Goal: Task Accomplishment & Management: Complete application form

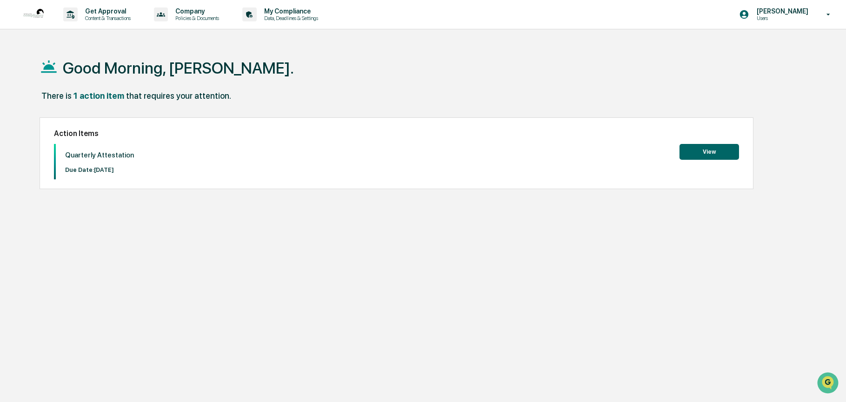
click at [703, 153] on button "View" at bounding box center [710, 152] width 60 height 16
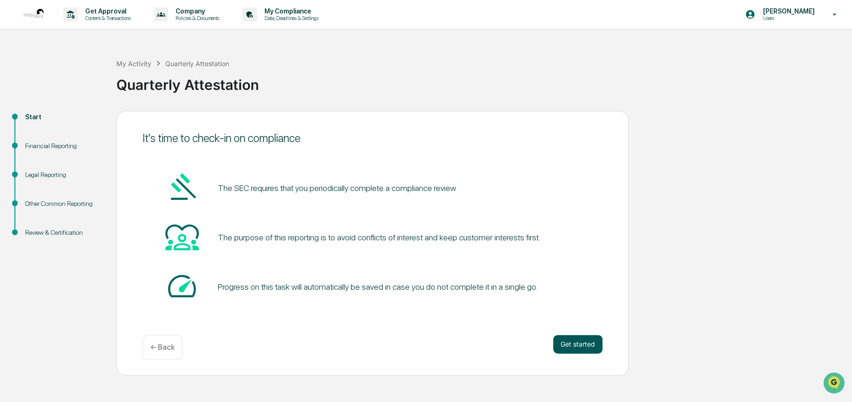
click at [575, 343] on button "Get started" at bounding box center [577, 344] width 49 height 19
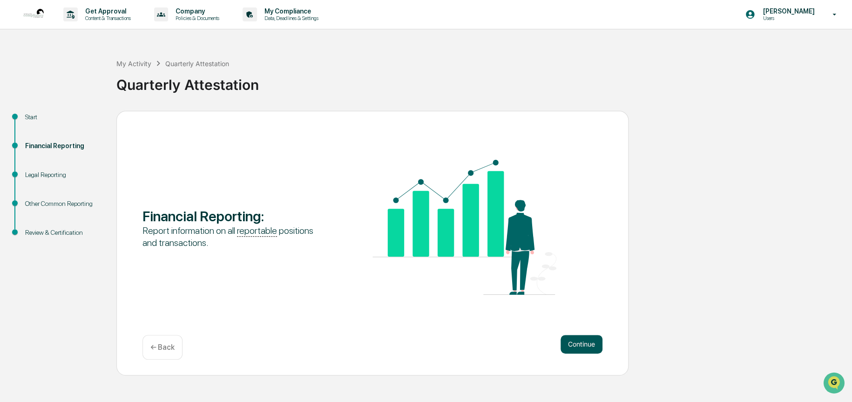
click at [589, 345] on button "Continue" at bounding box center [581, 344] width 42 height 19
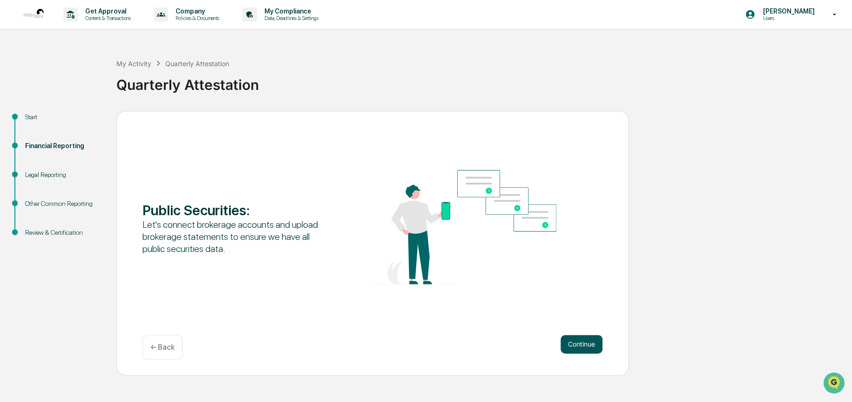
click at [576, 343] on button "Continue" at bounding box center [581, 344] width 42 height 19
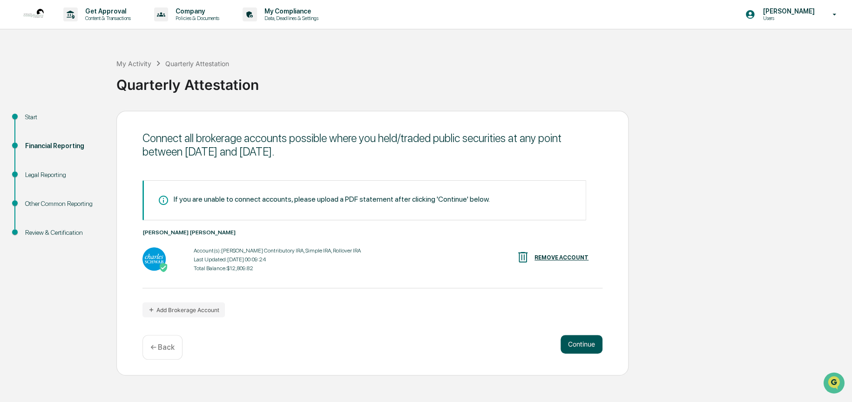
click at [585, 344] on button "Continue" at bounding box center [581, 344] width 42 height 19
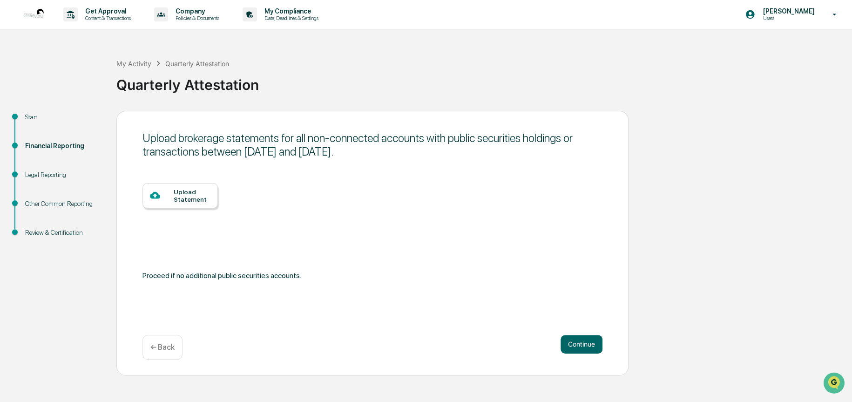
click at [197, 191] on div "Upload Statement" at bounding box center [192, 195] width 37 height 15
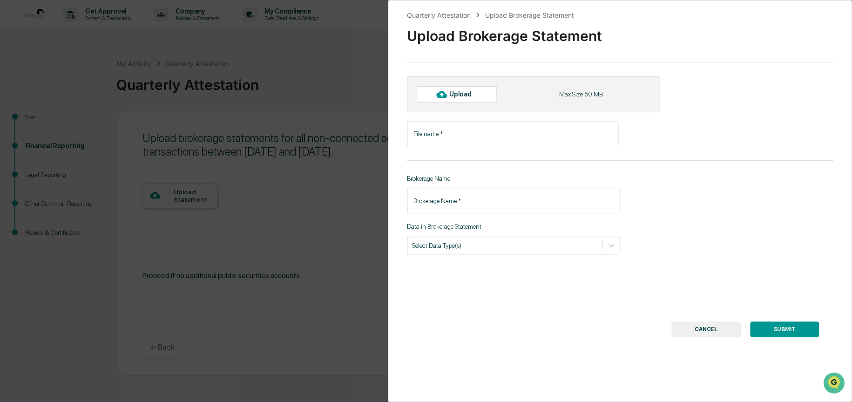
click at [454, 93] on div "Upload" at bounding box center [464, 93] width 30 height 7
click at [609, 248] on icon at bounding box center [610, 245] width 9 height 9
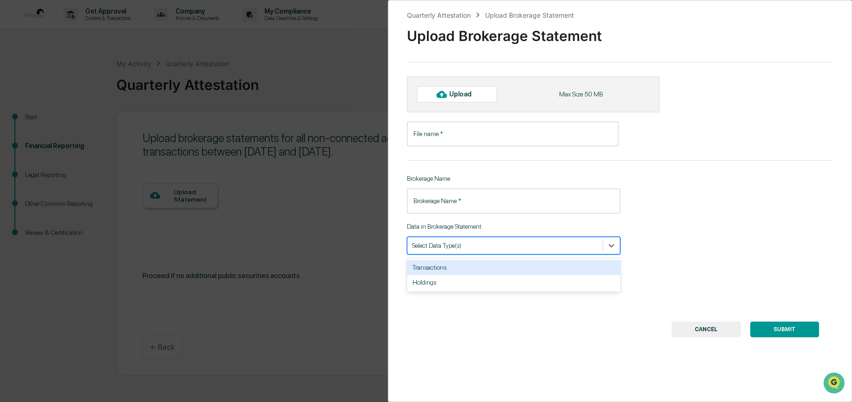
click at [727, 235] on div "Quarterly Attestation Upload Brokerage Statement Upload Brokerage Statement Upl…" at bounding box center [620, 201] width 464 height 402
